Goal: Information Seeking & Learning: Learn about a topic

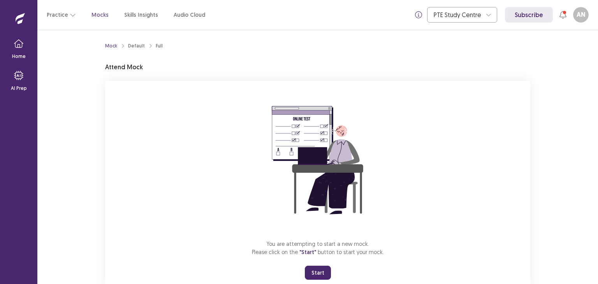
click at [319, 274] on button "Start" at bounding box center [318, 273] width 26 height 14
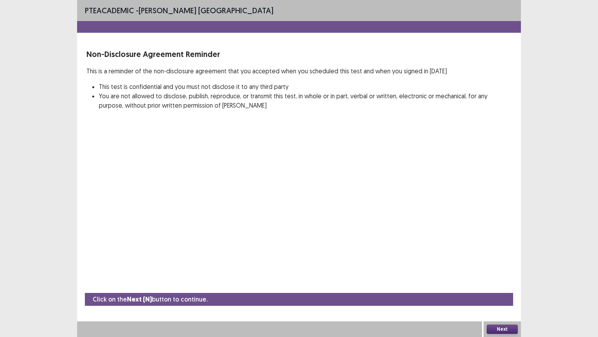
click at [496, 284] on button "Next" at bounding box center [502, 328] width 31 height 9
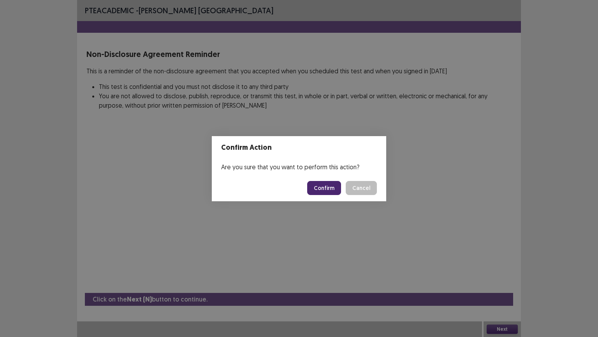
click at [321, 189] on button "Confirm" at bounding box center [324, 188] width 34 height 14
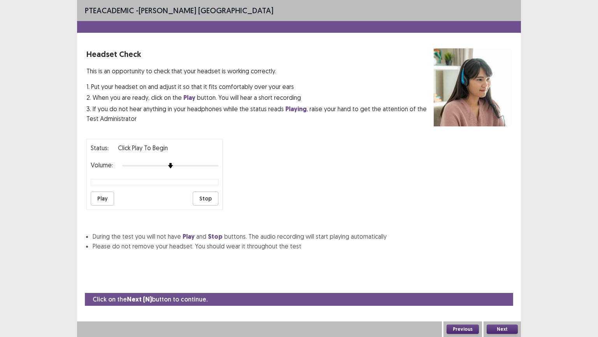
click at [217, 162] on div at bounding box center [170, 165] width 96 height 6
click at [100, 195] on button "Play" at bounding box center [102, 198] width 23 height 14
click at [499, 284] on button "Next" at bounding box center [502, 328] width 31 height 9
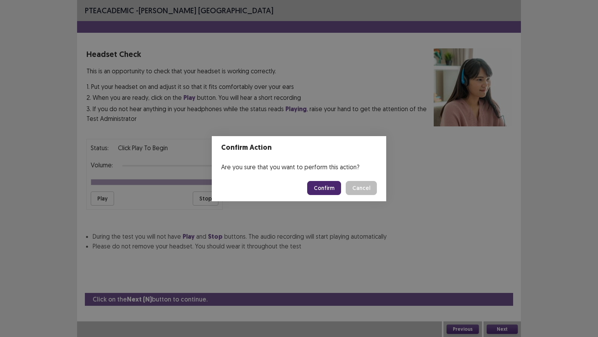
click at [323, 187] on button "Confirm" at bounding box center [324, 188] width 34 height 14
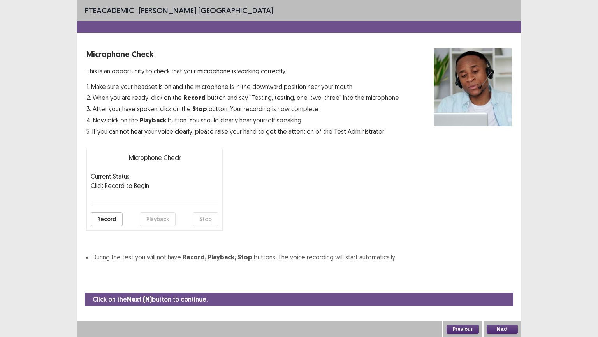
click at [113, 218] on button "Record" at bounding box center [107, 219] width 32 height 14
click at [211, 215] on button "Stop" at bounding box center [206, 219] width 26 height 14
click at [159, 219] on button "Playback" at bounding box center [158, 219] width 36 height 14
click at [504, 284] on button "Next" at bounding box center [502, 328] width 31 height 9
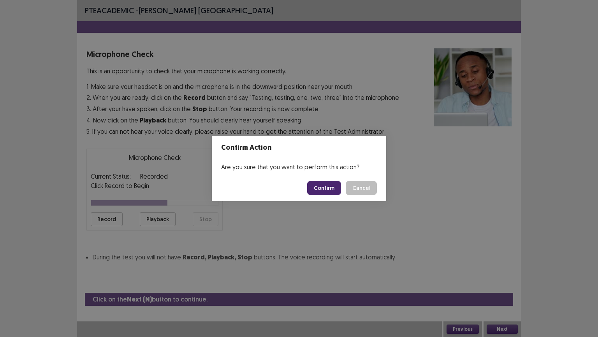
click at [326, 189] on button "Confirm" at bounding box center [324, 188] width 34 height 14
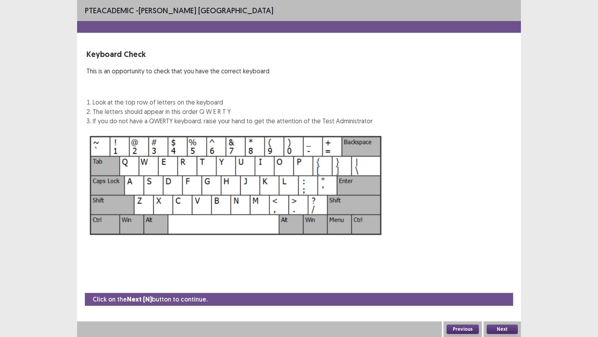
click at [505, 284] on button "Next" at bounding box center [502, 328] width 31 height 9
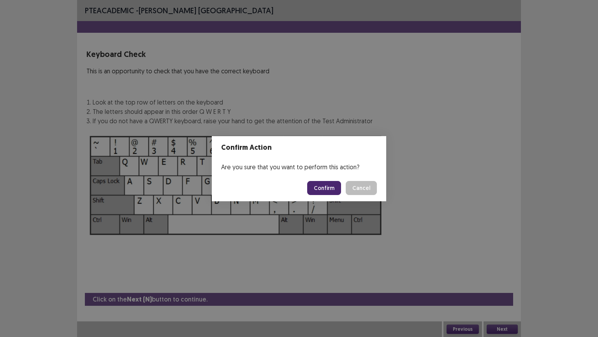
click at [317, 186] on button "Confirm" at bounding box center [324, 188] width 34 height 14
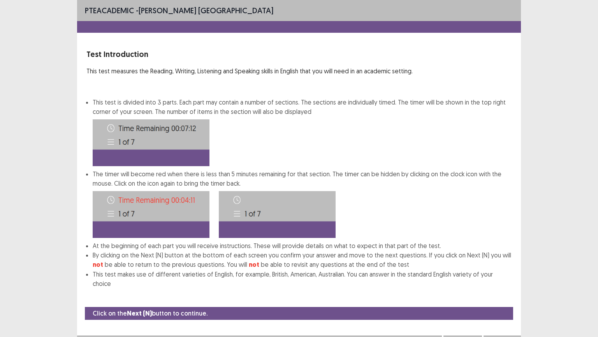
scroll to position [1, 0]
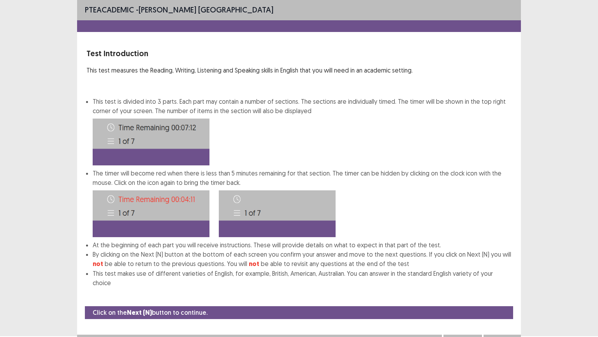
click at [503, 284] on button "Next" at bounding box center [502, 341] width 31 height 9
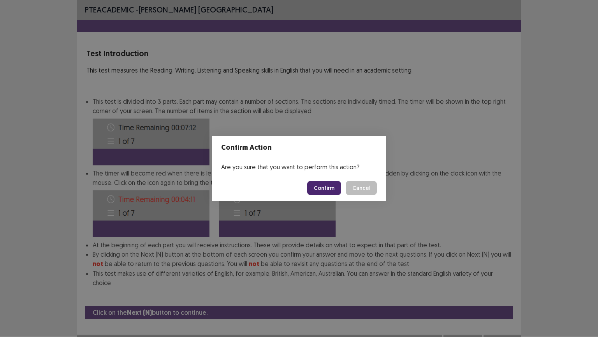
click at [332, 184] on button "Confirm" at bounding box center [324, 188] width 34 height 14
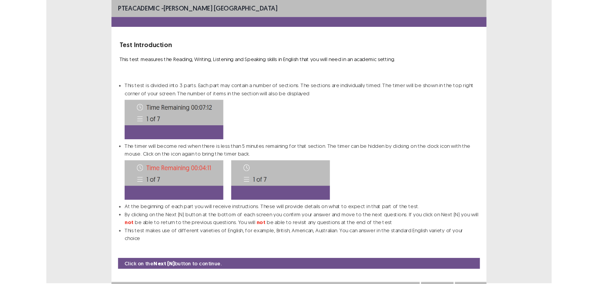
scroll to position [0, 0]
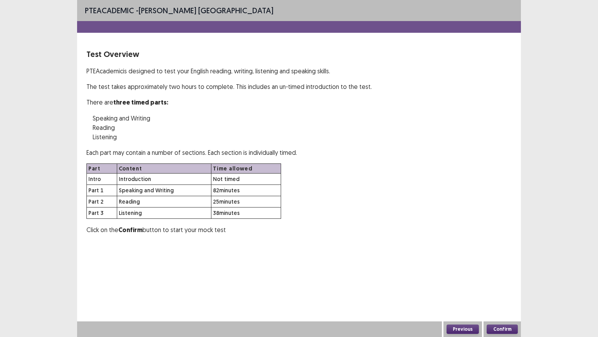
click at [495, 284] on button "Confirm" at bounding box center [502, 328] width 31 height 9
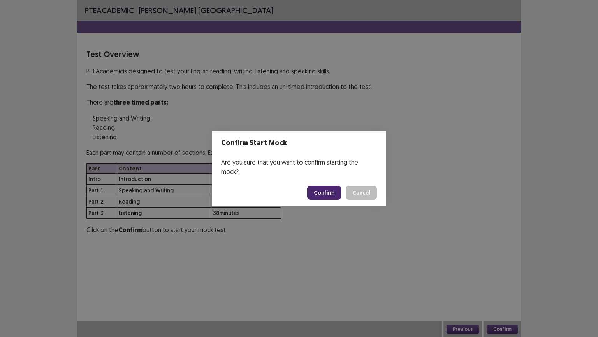
click at [322, 188] on button "Confirm" at bounding box center [324, 192] width 34 height 14
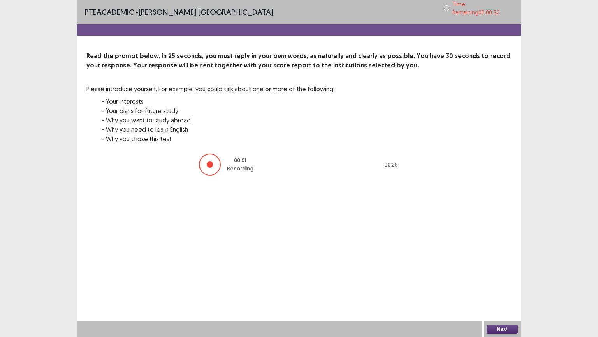
click at [500, 284] on button "Next" at bounding box center [502, 328] width 31 height 9
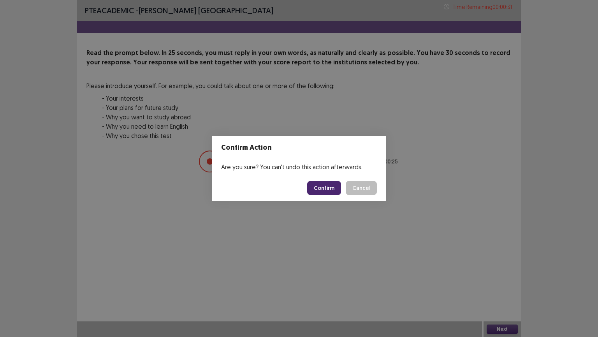
click at [324, 185] on button "Confirm" at bounding box center [324, 188] width 34 height 14
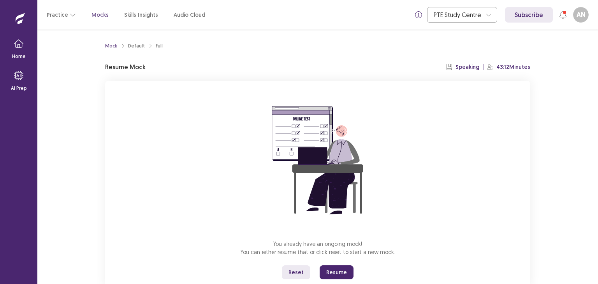
click at [297, 271] on button "Reset" at bounding box center [296, 273] width 28 height 14
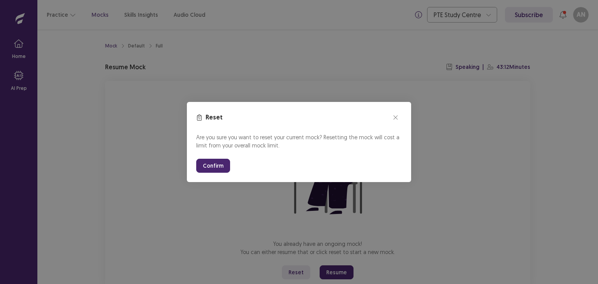
click at [220, 163] on button "Confirm" at bounding box center [213, 166] width 34 height 14
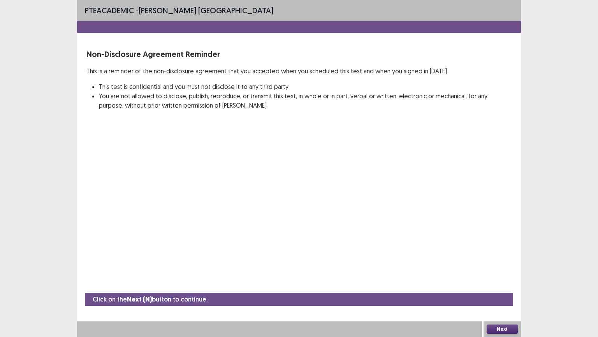
click at [506, 284] on button "Next" at bounding box center [502, 328] width 31 height 9
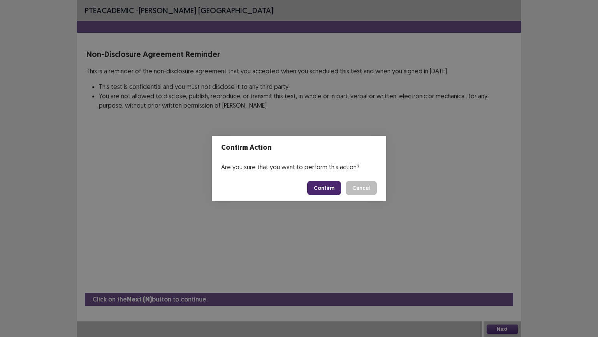
click at [326, 187] on button "Confirm" at bounding box center [324, 188] width 34 height 14
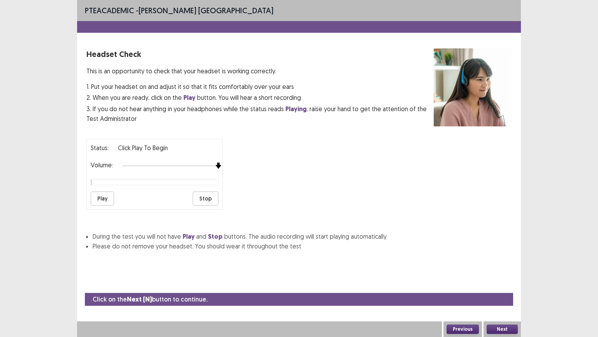
click at [217, 162] on div at bounding box center [170, 165] width 96 height 6
click at [104, 192] on button "Play" at bounding box center [102, 198] width 23 height 14
click at [497, 284] on button "Next" at bounding box center [502, 328] width 31 height 9
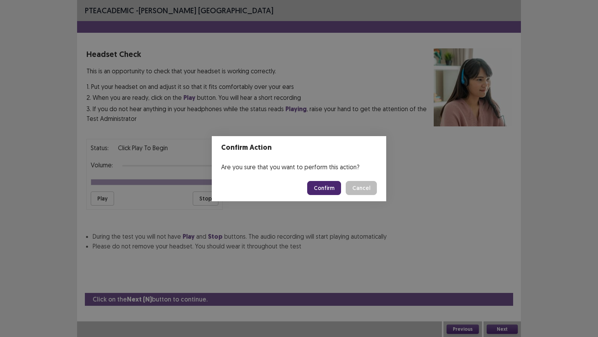
click at [319, 188] on button "Confirm" at bounding box center [324, 188] width 34 height 14
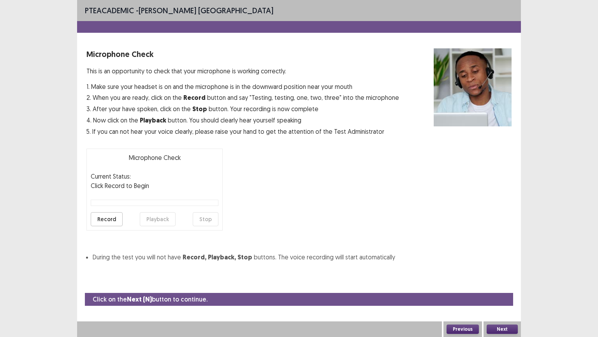
click at [114, 218] on button "Record" at bounding box center [107, 219] width 32 height 14
click at [213, 212] on button "Stop" at bounding box center [206, 219] width 26 height 14
click at [160, 217] on button "Playback" at bounding box center [158, 219] width 36 height 14
click at [506, 284] on button "Next" at bounding box center [502, 328] width 31 height 9
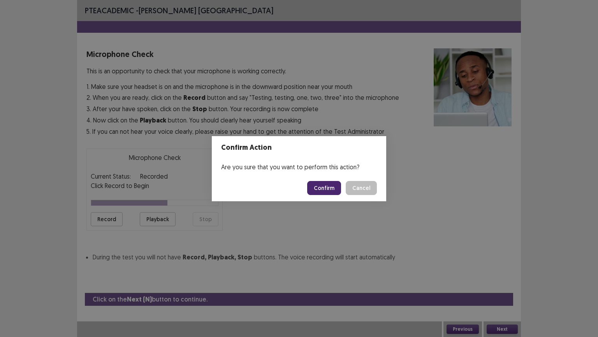
click at [320, 183] on button "Confirm" at bounding box center [324, 188] width 34 height 14
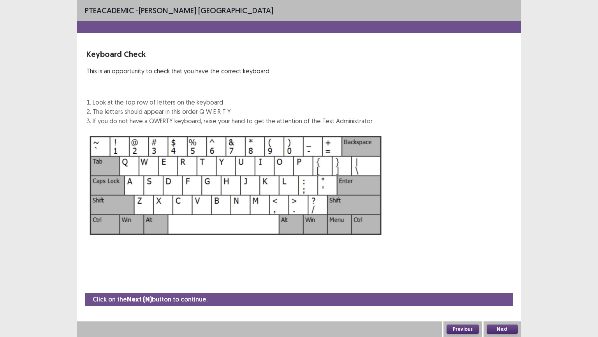
click at [503, 284] on button "Next" at bounding box center [502, 328] width 31 height 9
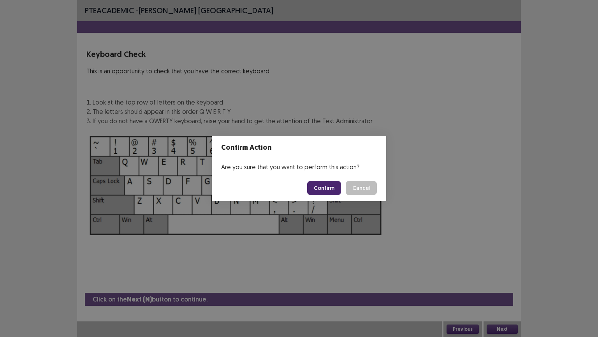
click at [321, 190] on button "Confirm" at bounding box center [324, 188] width 34 height 14
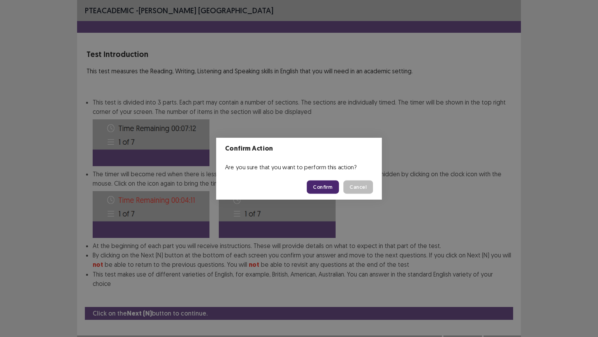
scroll to position [1, 0]
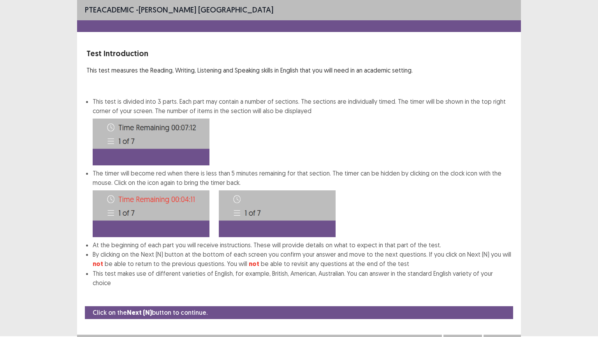
click at [506, 284] on button "Next" at bounding box center [502, 341] width 31 height 9
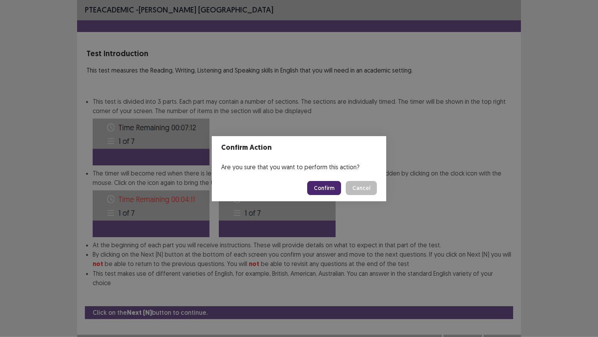
click at [332, 187] on button "Confirm" at bounding box center [324, 188] width 34 height 14
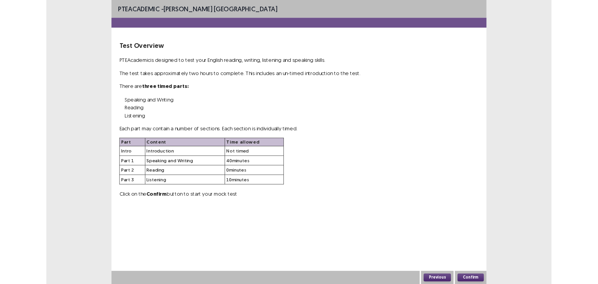
scroll to position [0, 0]
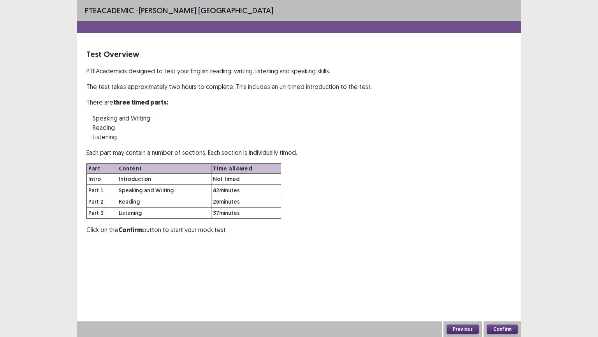
click at [501, 284] on button "Confirm" at bounding box center [502, 328] width 31 height 9
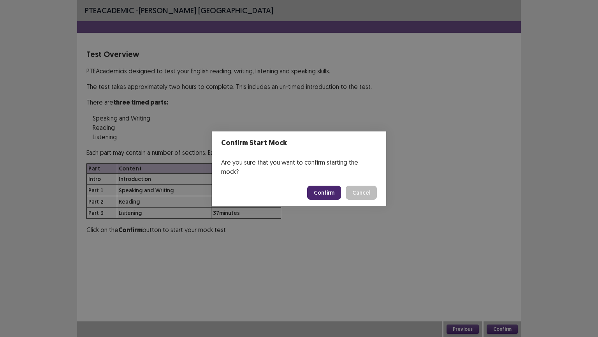
click at [321, 189] on button "Confirm" at bounding box center [324, 192] width 34 height 14
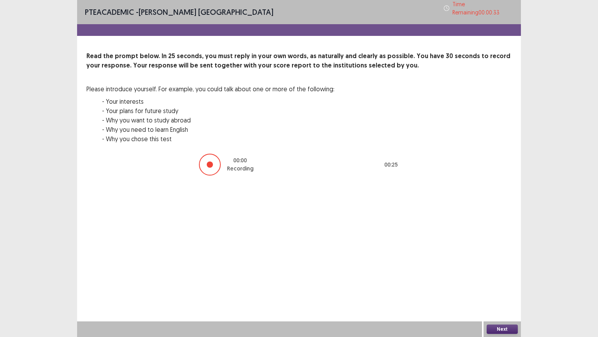
click at [505, 284] on button "Next" at bounding box center [502, 328] width 31 height 9
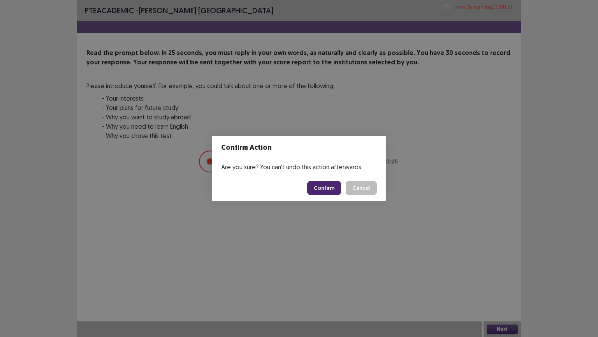
click at [317, 190] on button "Confirm" at bounding box center [324, 188] width 34 height 14
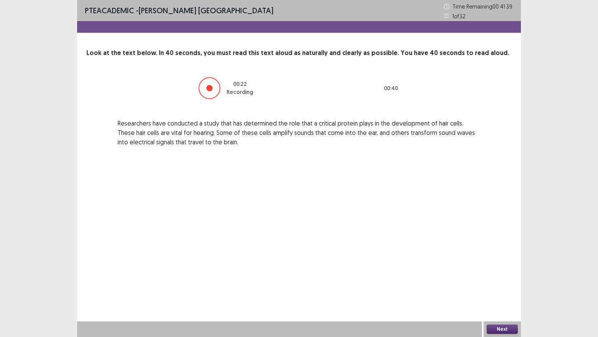
click at [497, 284] on button "Next" at bounding box center [502, 328] width 31 height 9
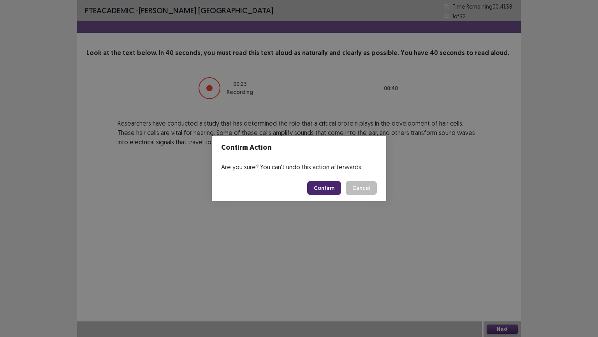
click at [332, 192] on button "Confirm" at bounding box center [324, 188] width 34 height 14
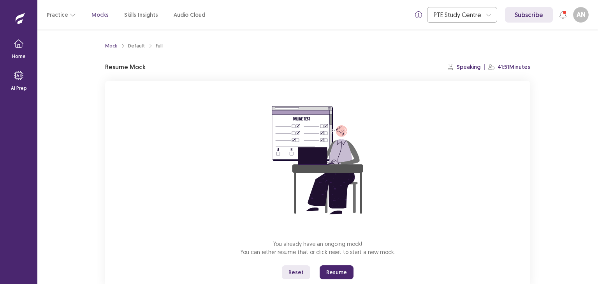
click at [333, 275] on button "Resume" at bounding box center [337, 273] width 34 height 14
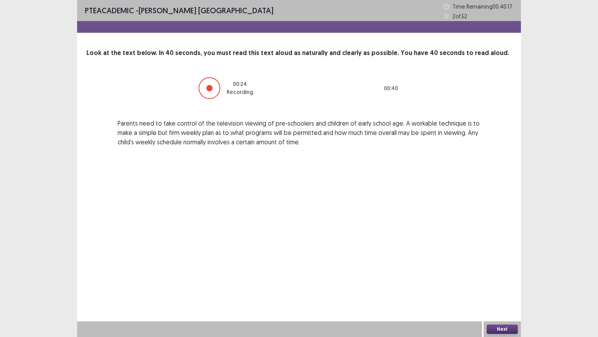
click at [503, 284] on button "Next" at bounding box center [502, 328] width 31 height 9
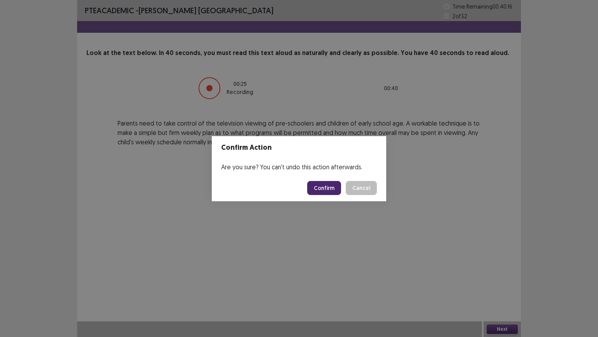
click at [330, 191] on button "Confirm" at bounding box center [324, 188] width 34 height 14
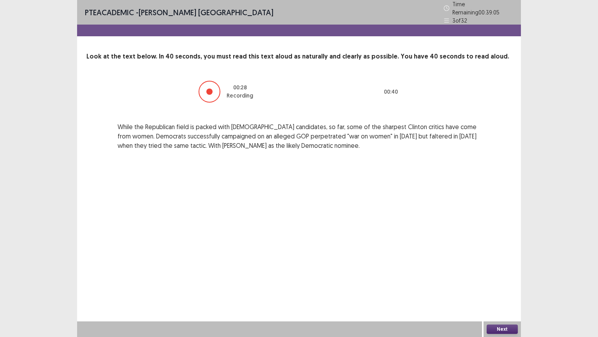
click at [506, 284] on button "Next" at bounding box center [502, 328] width 31 height 9
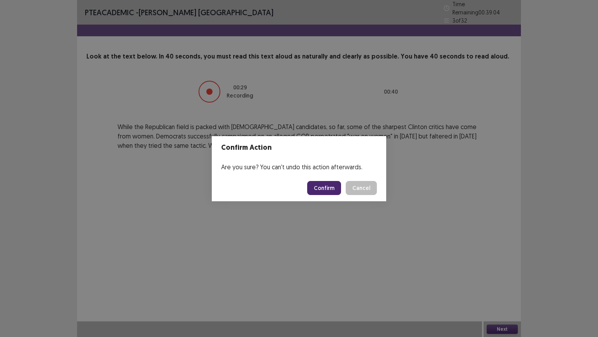
click at [330, 187] on button "Confirm" at bounding box center [324, 188] width 34 height 14
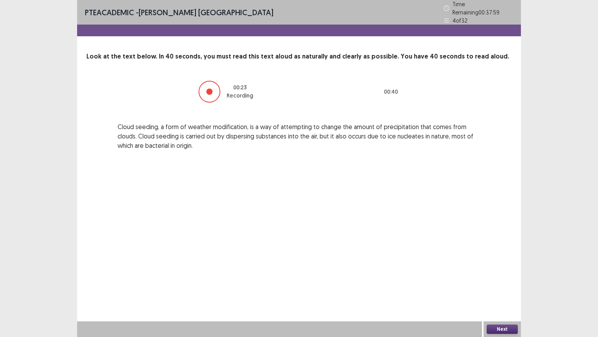
click at [511, 284] on button "Next" at bounding box center [502, 328] width 31 height 9
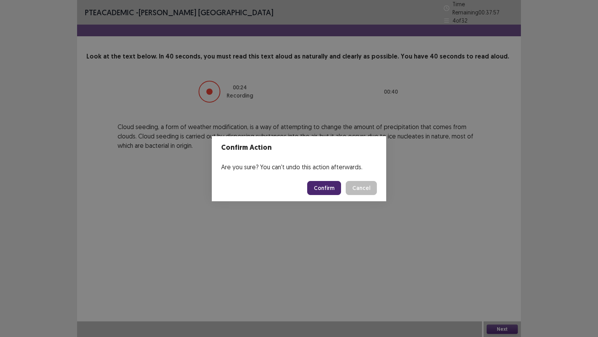
click at [322, 185] on button "Confirm" at bounding box center [324, 188] width 34 height 14
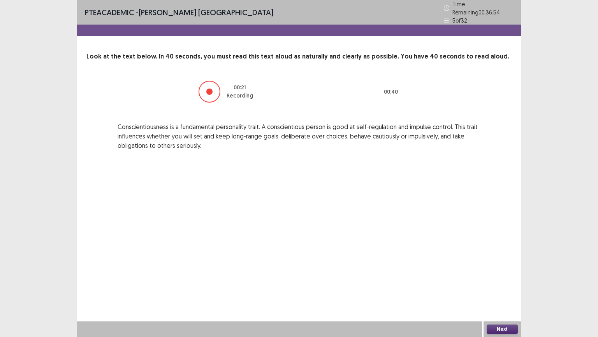
click at [510, 284] on button "Next" at bounding box center [502, 328] width 31 height 9
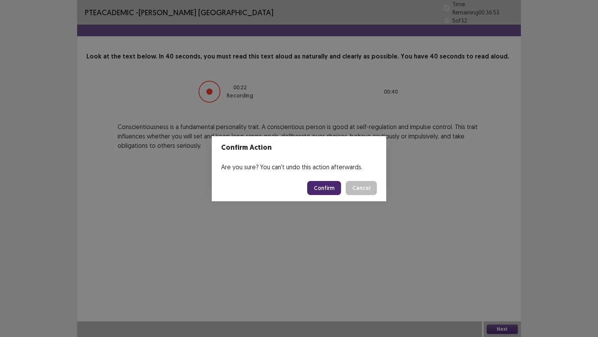
click at [318, 190] on button "Confirm" at bounding box center [324, 188] width 34 height 14
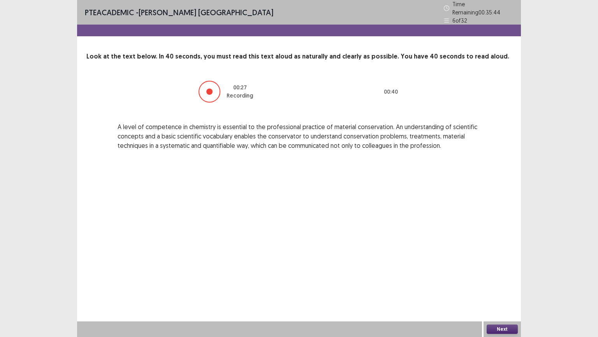
click at [500, 284] on button "Next" at bounding box center [502, 328] width 31 height 9
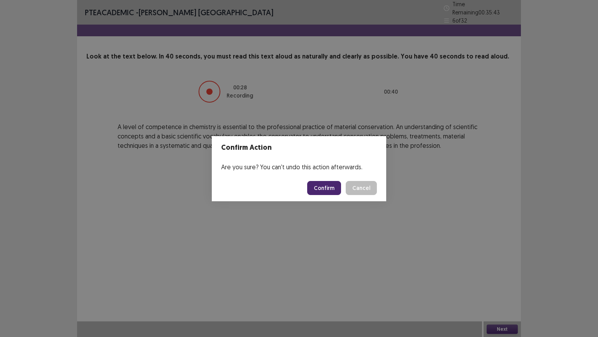
click at [330, 187] on button "Confirm" at bounding box center [324, 188] width 34 height 14
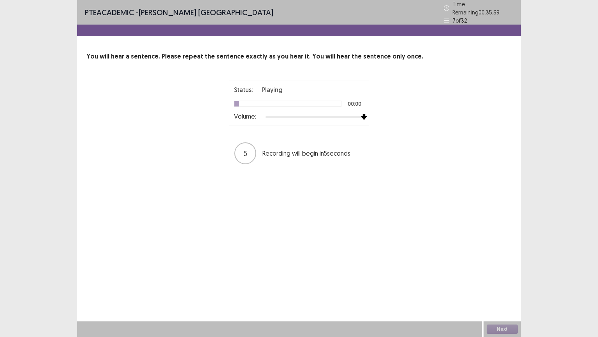
click at [363, 114] on div at bounding box center [315, 117] width 99 height 6
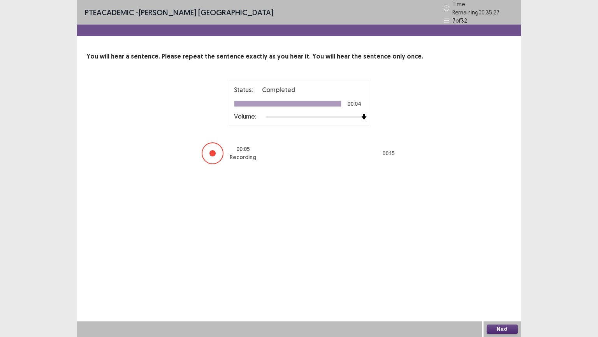
click at [503, 284] on button "Next" at bounding box center [502, 328] width 31 height 9
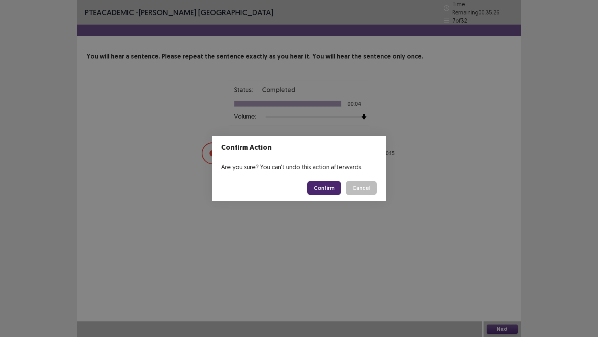
click at [323, 184] on button "Confirm" at bounding box center [324, 188] width 34 height 14
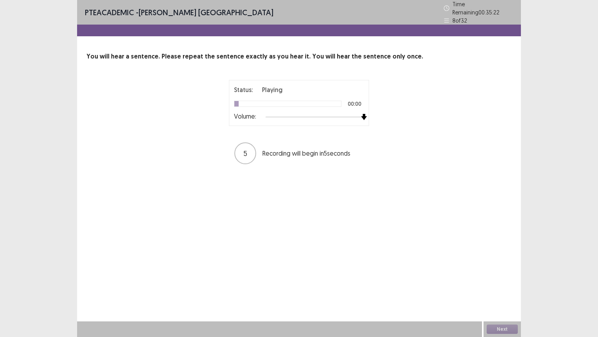
click at [363, 115] on div at bounding box center [315, 117] width 99 height 6
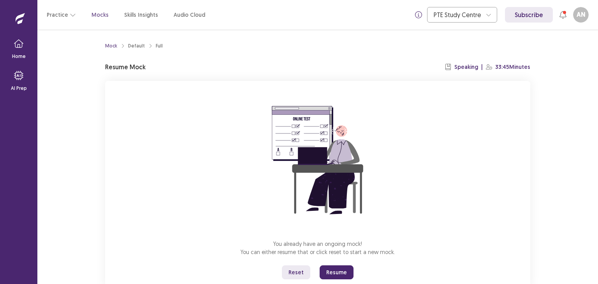
scroll to position [23, 0]
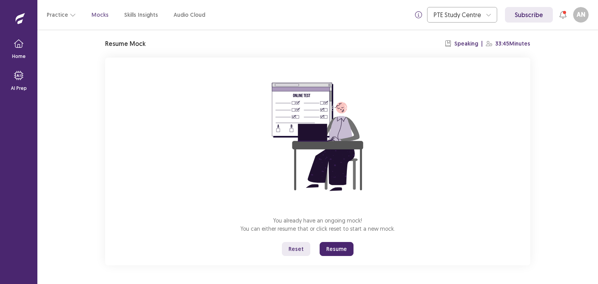
click at [340, 245] on button "Resume" at bounding box center [337, 249] width 34 height 14
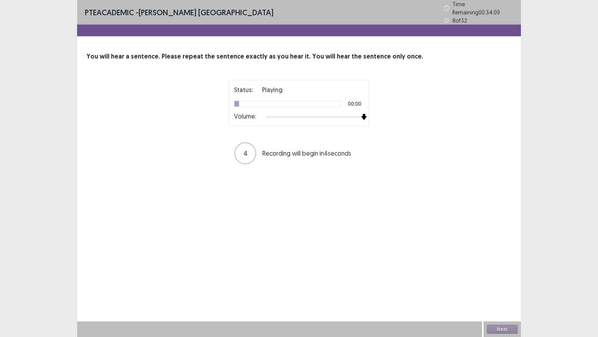
click at [363, 114] on div at bounding box center [315, 117] width 99 height 6
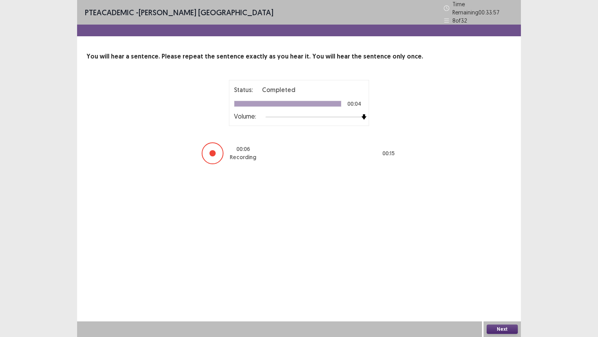
click at [501, 284] on button "Next" at bounding box center [502, 328] width 31 height 9
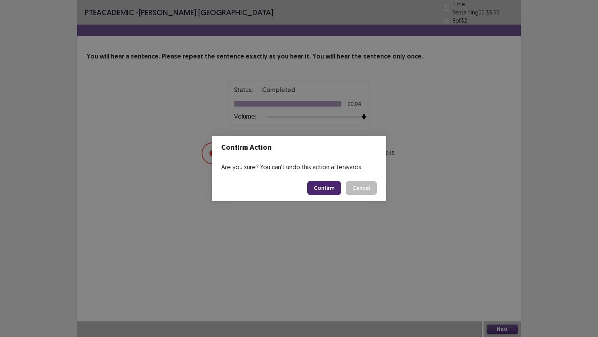
click at [328, 191] on button "Confirm" at bounding box center [324, 188] width 34 height 14
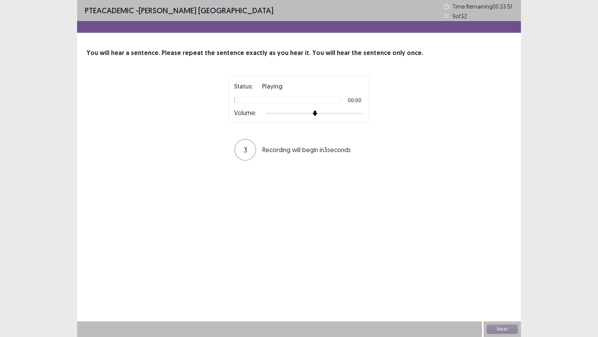
click at [361, 111] on div at bounding box center [315, 113] width 99 height 6
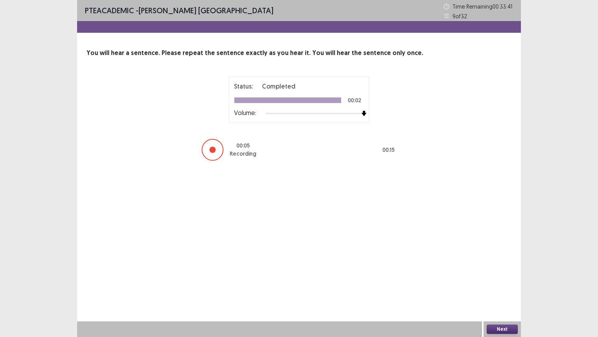
click at [511, 284] on button "Next" at bounding box center [502, 328] width 31 height 9
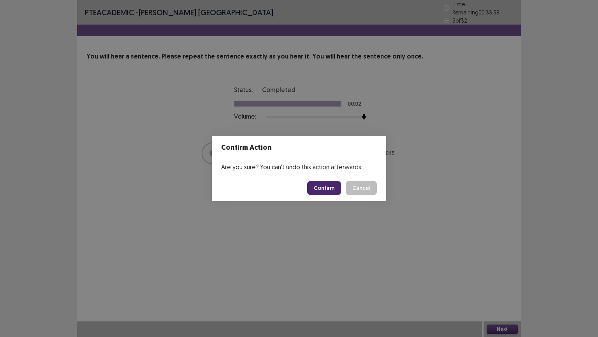
click at [324, 188] on button "Confirm" at bounding box center [324, 188] width 34 height 14
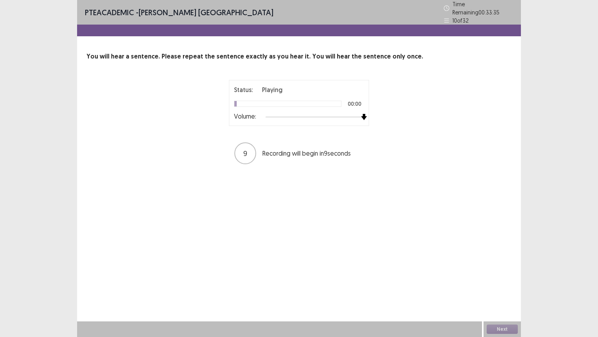
click at [361, 114] on div at bounding box center [315, 117] width 99 height 6
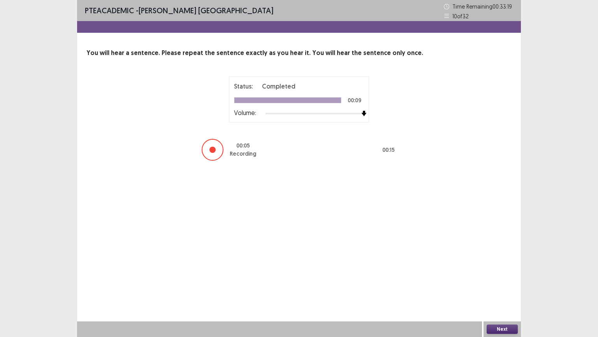
click at [502, 284] on button "Next" at bounding box center [502, 328] width 31 height 9
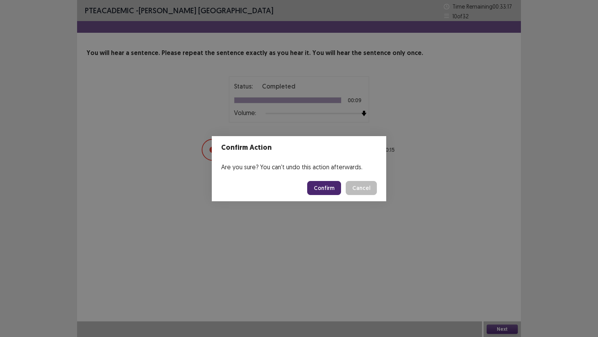
click at [326, 190] on button "Confirm" at bounding box center [324, 188] width 34 height 14
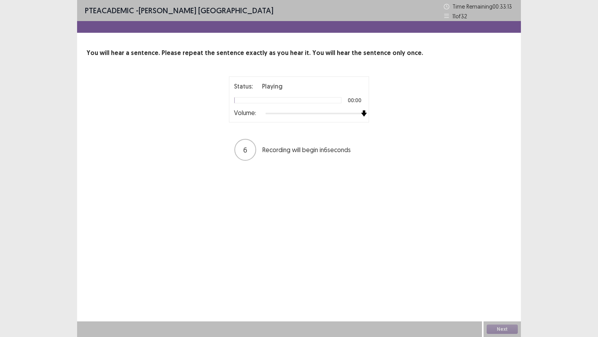
click at [363, 114] on div at bounding box center [315, 113] width 99 height 6
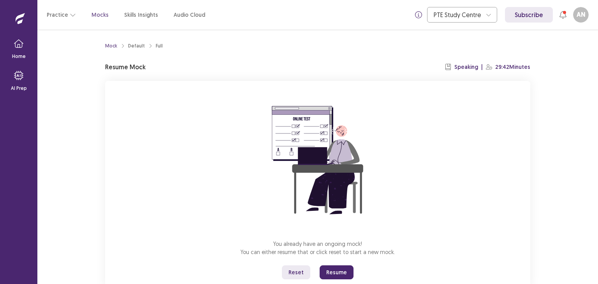
scroll to position [23, 0]
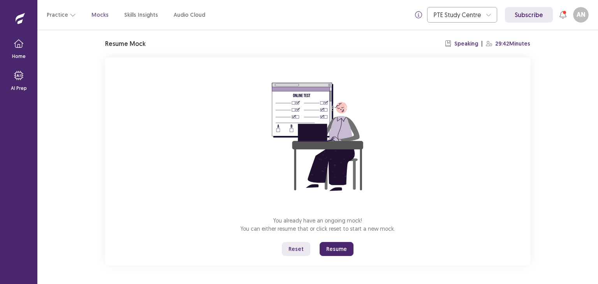
click at [336, 250] on button "Resume" at bounding box center [337, 249] width 34 height 14
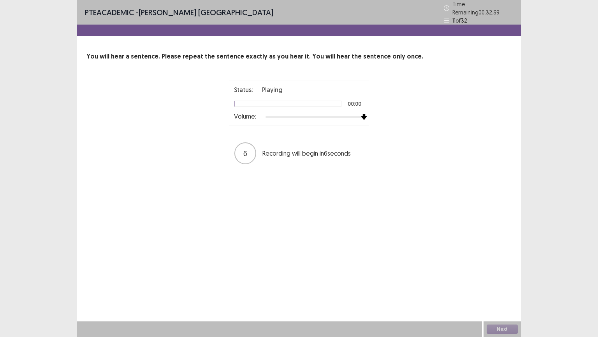
click at [363, 114] on div at bounding box center [315, 117] width 99 height 6
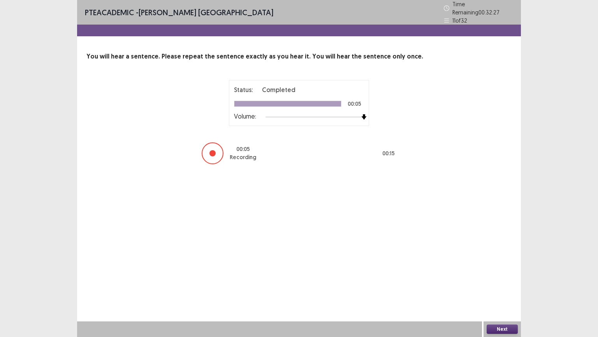
click at [506, 284] on button "Next" at bounding box center [502, 328] width 31 height 9
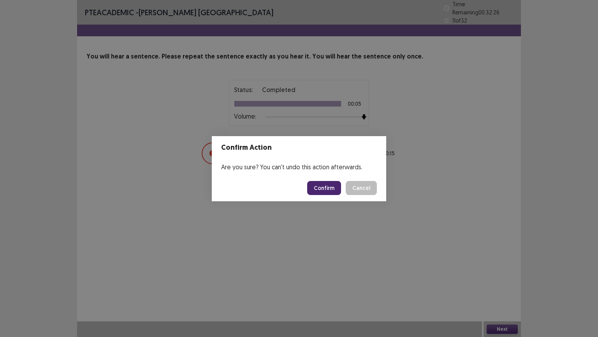
click at [328, 187] on button "Confirm" at bounding box center [324, 188] width 34 height 14
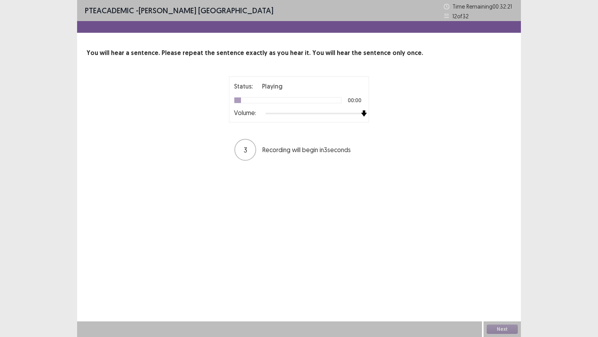
click at [363, 112] on div at bounding box center [315, 113] width 99 height 6
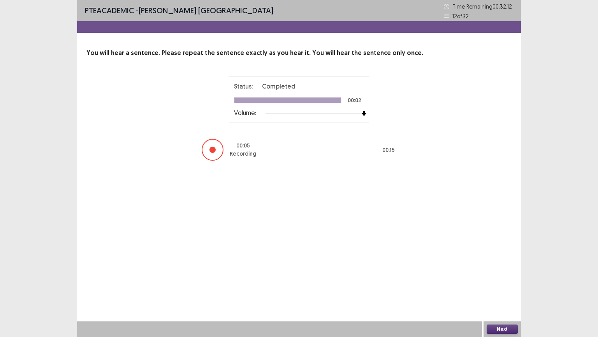
click at [513, 284] on button "Next" at bounding box center [502, 328] width 31 height 9
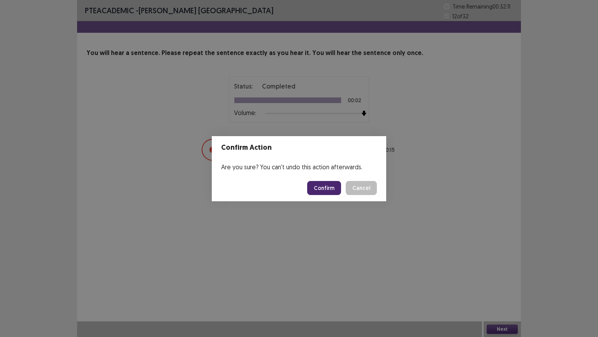
click at [332, 189] on button "Confirm" at bounding box center [324, 188] width 34 height 14
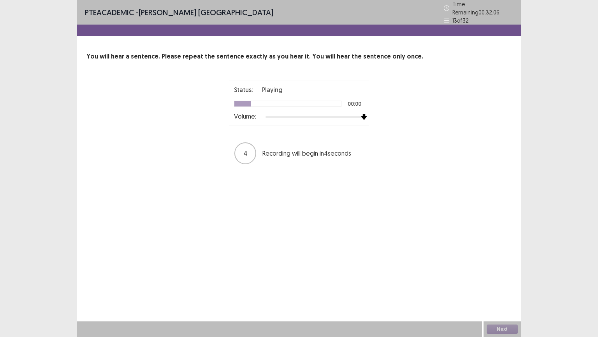
click at [363, 114] on div at bounding box center [315, 117] width 99 height 6
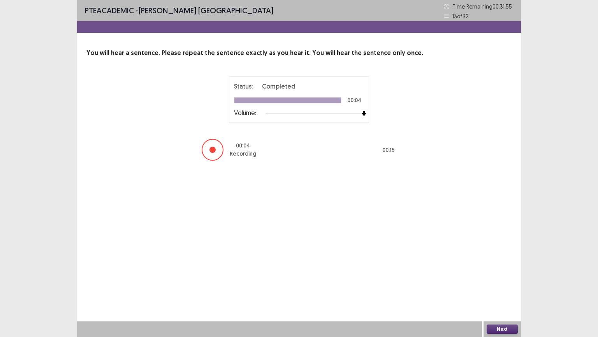
click at [497, 284] on button "Next" at bounding box center [502, 328] width 31 height 9
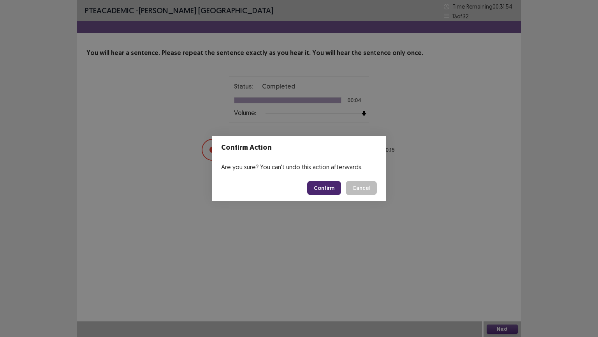
click at [324, 185] on button "Confirm" at bounding box center [324, 188] width 34 height 14
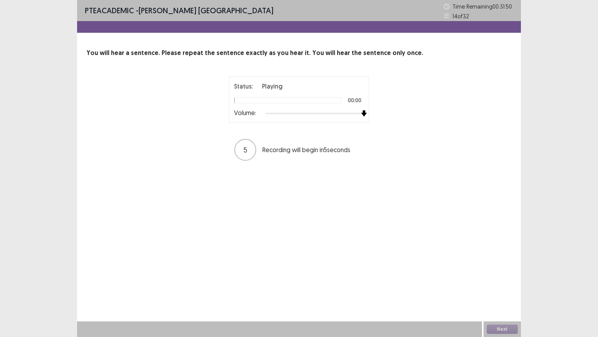
click at [362, 112] on div at bounding box center [315, 113] width 99 height 6
click at [365, 113] on img at bounding box center [364, 113] width 6 height 6
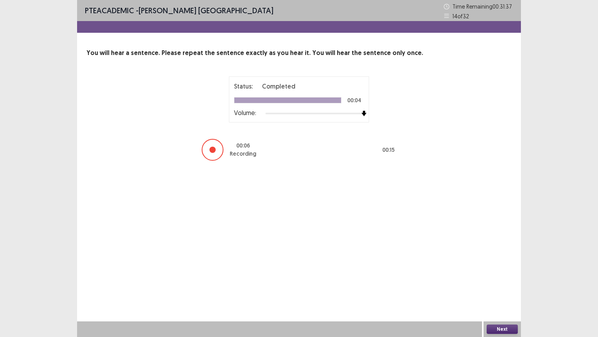
click at [503, 284] on div "Next" at bounding box center [502, 329] width 37 height 16
click at [503, 284] on button "Next" at bounding box center [502, 328] width 31 height 9
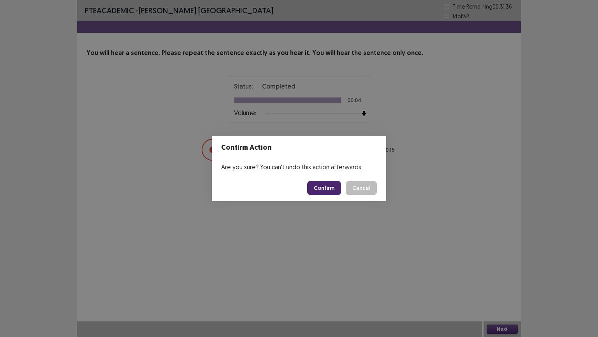
click at [330, 186] on button "Confirm" at bounding box center [324, 188] width 34 height 14
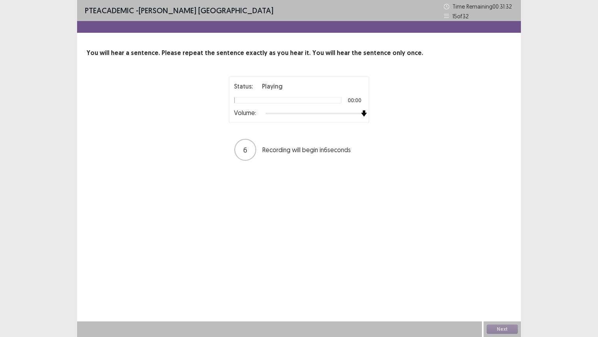
click at [363, 113] on div at bounding box center [315, 113] width 99 height 6
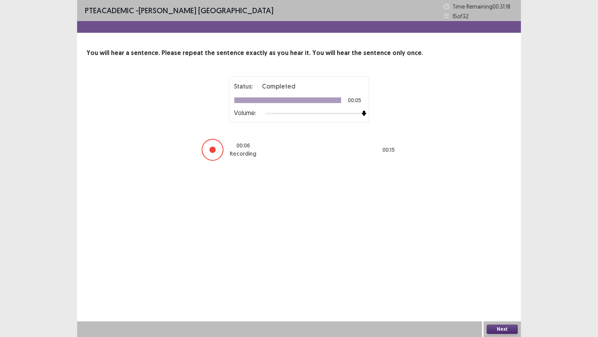
click at [504, 284] on button "Next" at bounding box center [502, 328] width 31 height 9
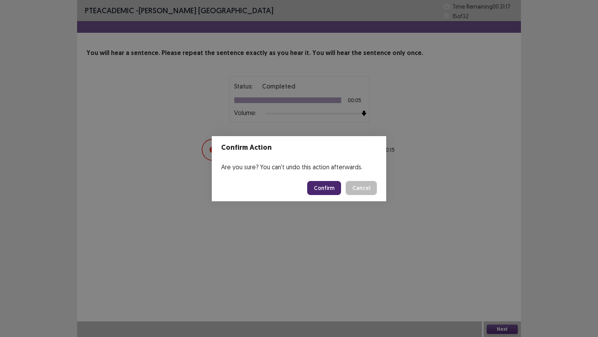
click at [318, 186] on button "Confirm" at bounding box center [324, 188] width 34 height 14
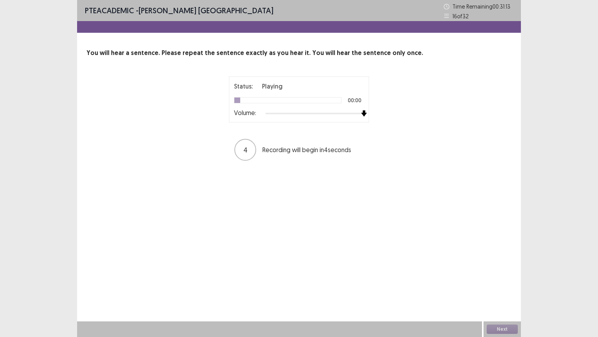
click at [363, 113] on div at bounding box center [315, 113] width 99 height 6
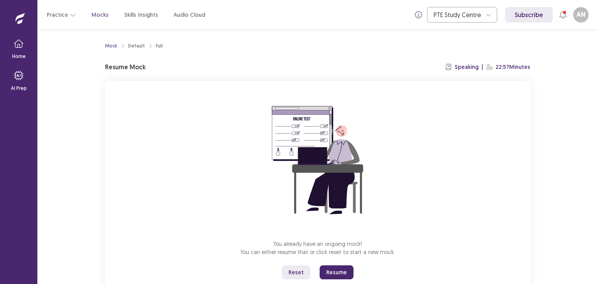
click at [338, 270] on button "Resume" at bounding box center [337, 273] width 34 height 14
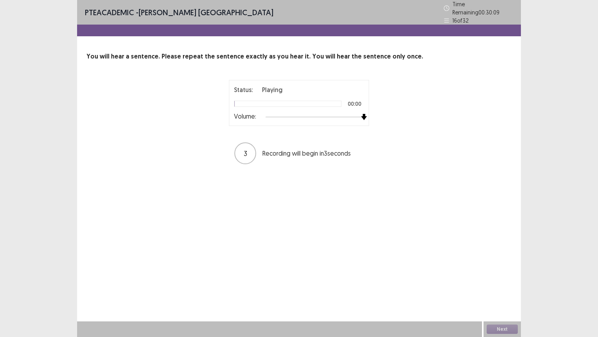
click at [363, 114] on div at bounding box center [315, 117] width 99 height 6
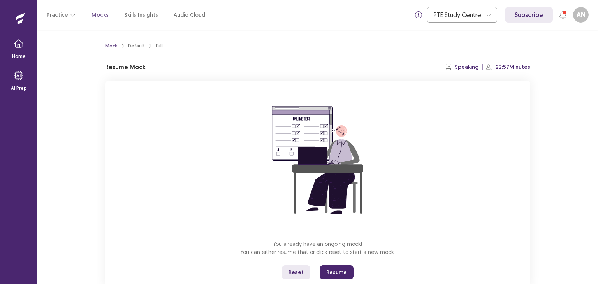
scroll to position [23, 0]
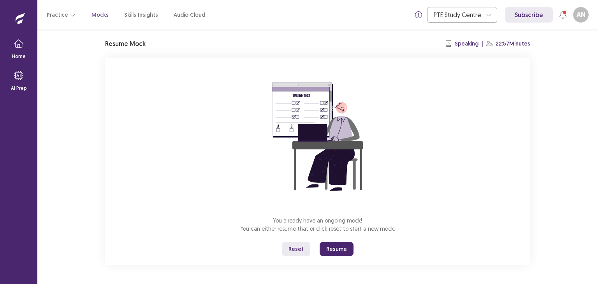
click at [328, 249] on button "Resume" at bounding box center [337, 249] width 34 height 14
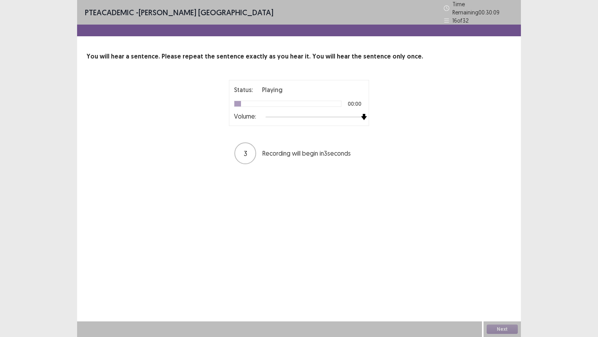
click at [363, 114] on div at bounding box center [315, 117] width 99 height 6
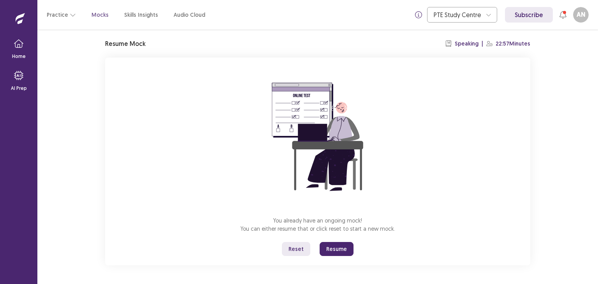
scroll to position [23, 0]
click at [336, 247] on button "Resume" at bounding box center [337, 249] width 34 height 14
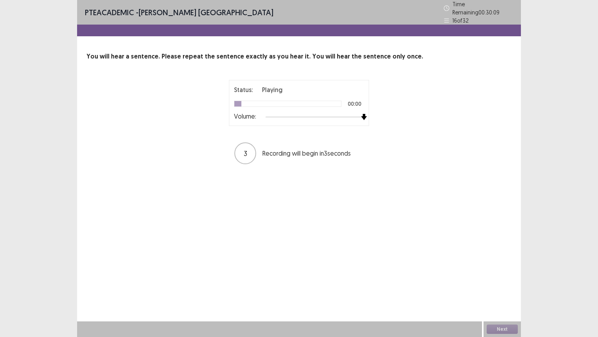
click at [364, 114] on div at bounding box center [315, 117] width 99 height 6
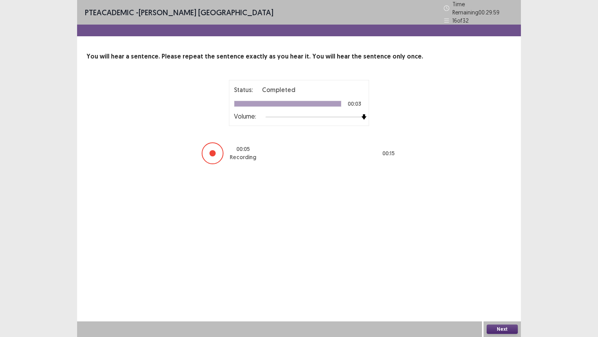
click at [514, 284] on button "Next" at bounding box center [502, 328] width 31 height 9
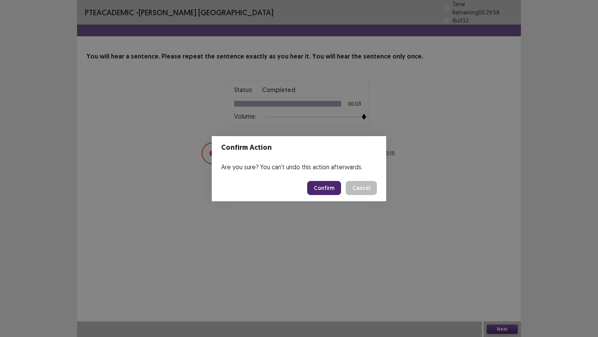
click at [329, 189] on button "Confirm" at bounding box center [324, 188] width 34 height 14
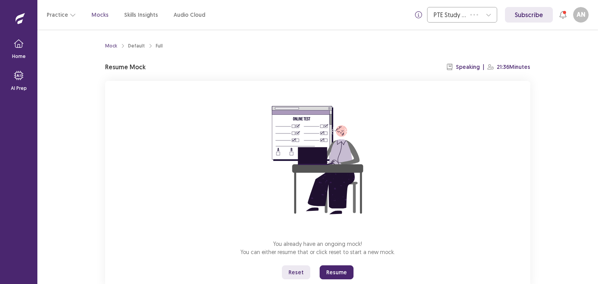
scroll to position [23, 0]
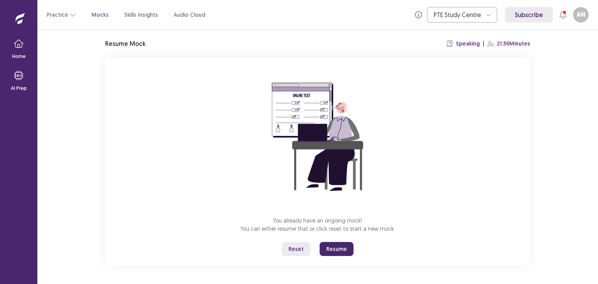
click at [330, 250] on button "Resume" at bounding box center [337, 249] width 34 height 14
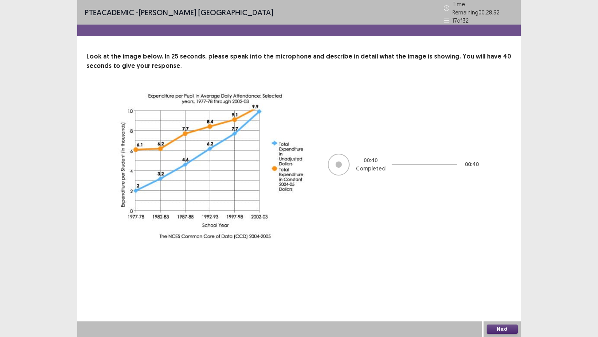
click at [499, 284] on button "Next" at bounding box center [502, 328] width 31 height 9
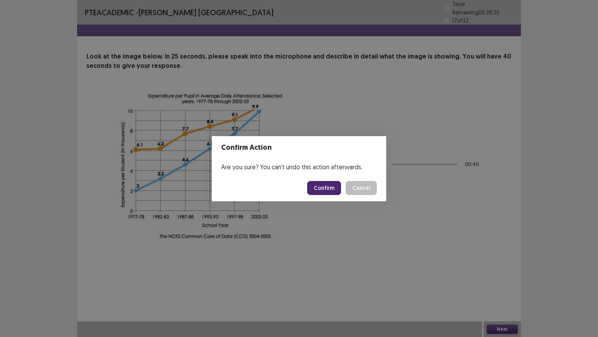
click at [333, 190] on button "Confirm" at bounding box center [324, 188] width 34 height 14
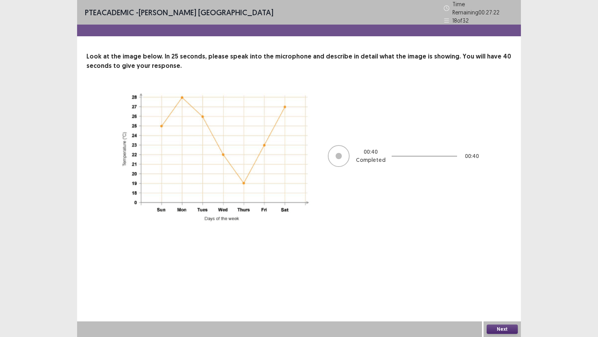
click at [506, 284] on button "Next" at bounding box center [502, 328] width 31 height 9
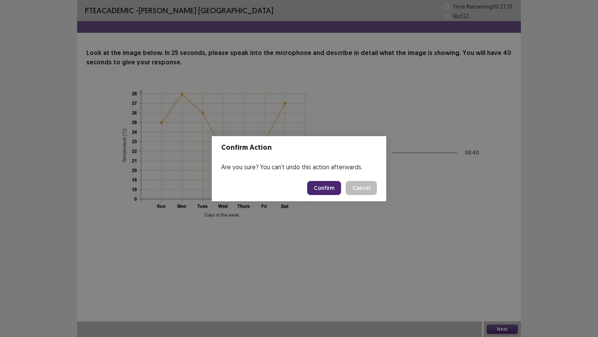
click at [324, 187] on button "Confirm" at bounding box center [324, 188] width 34 height 14
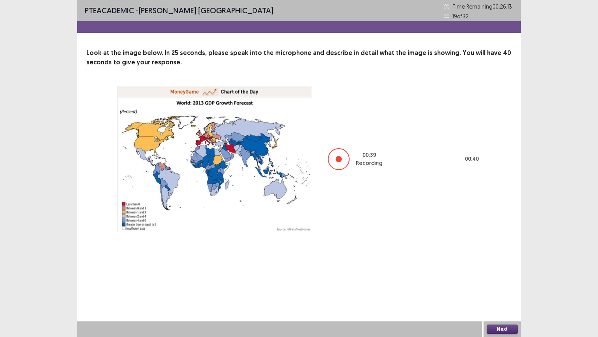
click at [499, 284] on button "Next" at bounding box center [502, 328] width 31 height 9
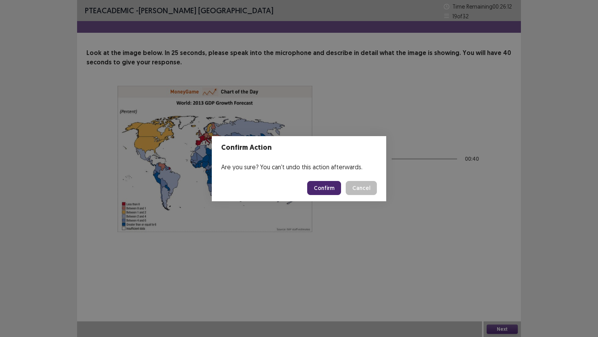
click at [326, 189] on button "Confirm" at bounding box center [324, 188] width 34 height 14
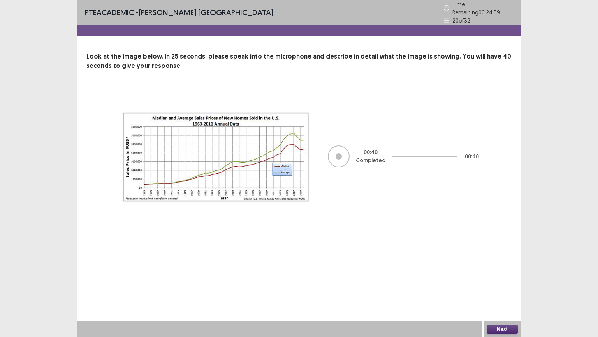
click at [499, 284] on button "Next" at bounding box center [502, 328] width 31 height 9
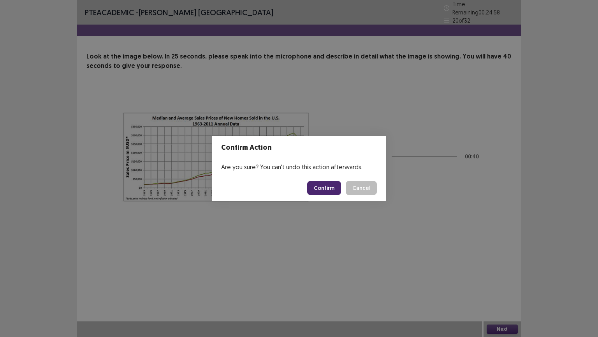
click at [329, 189] on button "Confirm" at bounding box center [324, 188] width 34 height 14
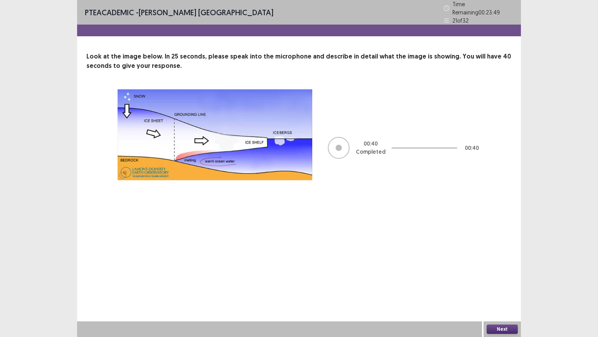
click at [513, 284] on button "Next" at bounding box center [502, 328] width 31 height 9
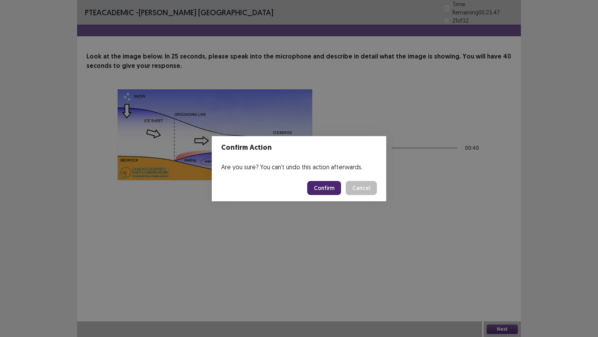
click at [326, 189] on button "Confirm" at bounding box center [324, 188] width 34 height 14
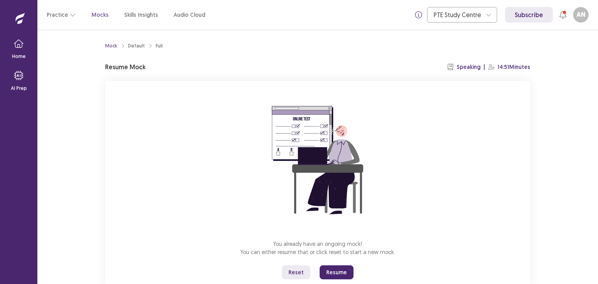
scroll to position [23, 0]
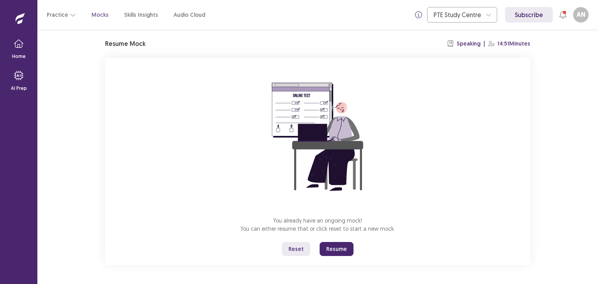
click at [327, 244] on button "Resume" at bounding box center [337, 249] width 34 height 14
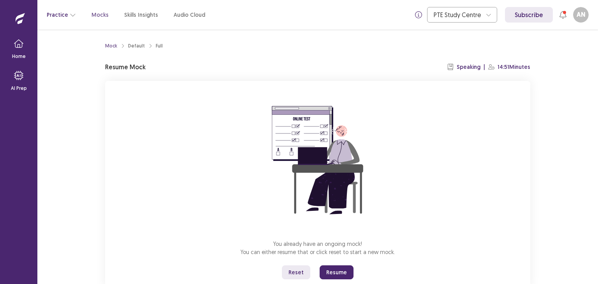
click at [51, 14] on button "Practice" at bounding box center [61, 15] width 29 height 14
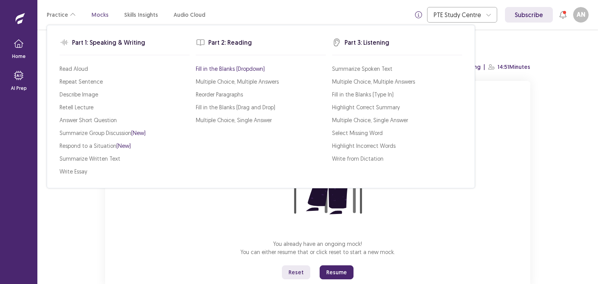
click at [227, 70] on p "Fill in the Blanks (Dropdown)" at bounding box center [230, 69] width 69 height 8
